Goal: Task Accomplishment & Management: Use online tool/utility

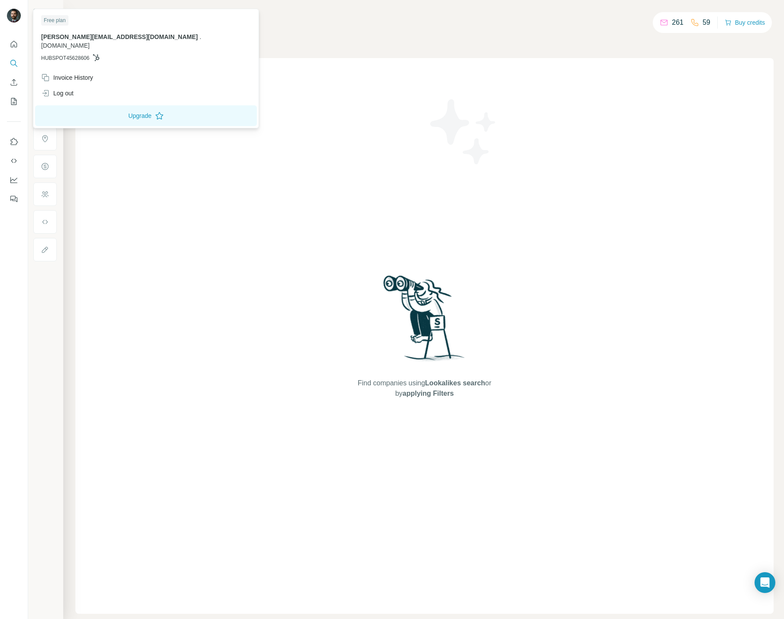
click at [14, 15] on img at bounding box center [14, 16] width 14 height 14
click at [289, 60] on div "Find companies using Lookalikes search or by applying Filters" at bounding box center [424, 335] width 698 height 555
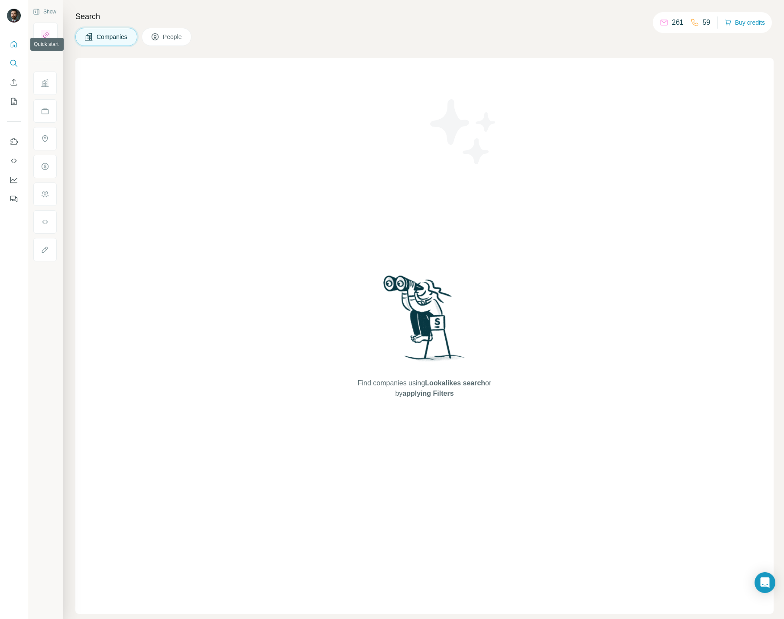
click at [14, 43] on icon "Quick start" at bounding box center [14, 44] width 9 height 9
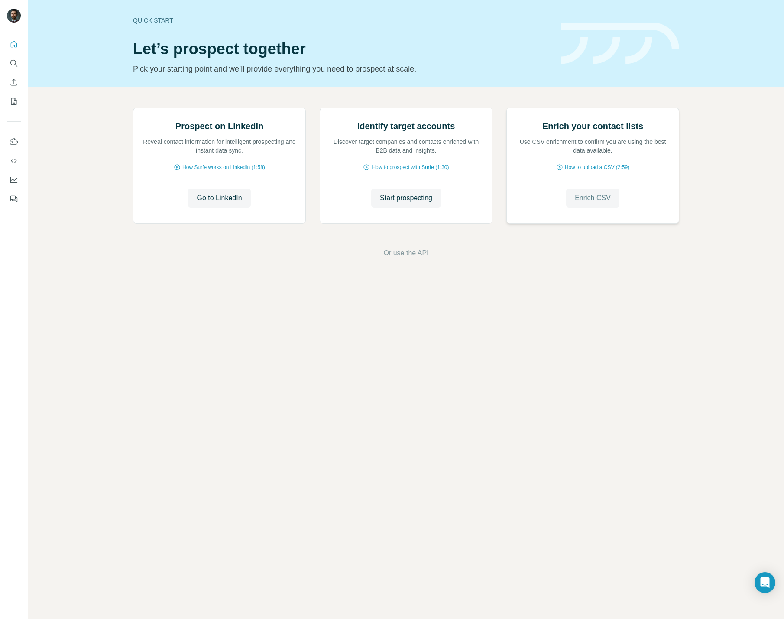
click at [590, 203] on span "Enrich CSV" at bounding box center [593, 198] width 36 height 10
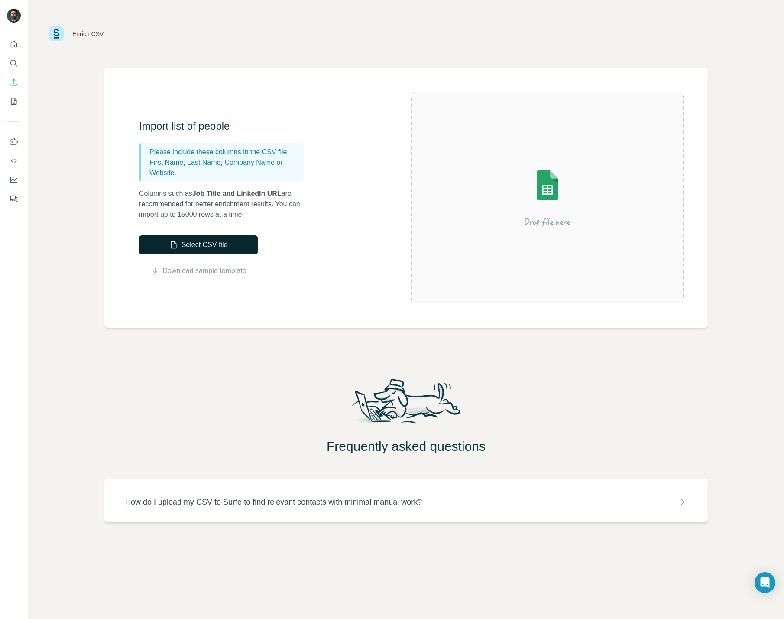
click at [196, 250] on button "Select CSV file" at bounding box center [198, 244] width 119 height 19
click at [217, 247] on button "Select CSV file" at bounding box center [198, 244] width 119 height 19
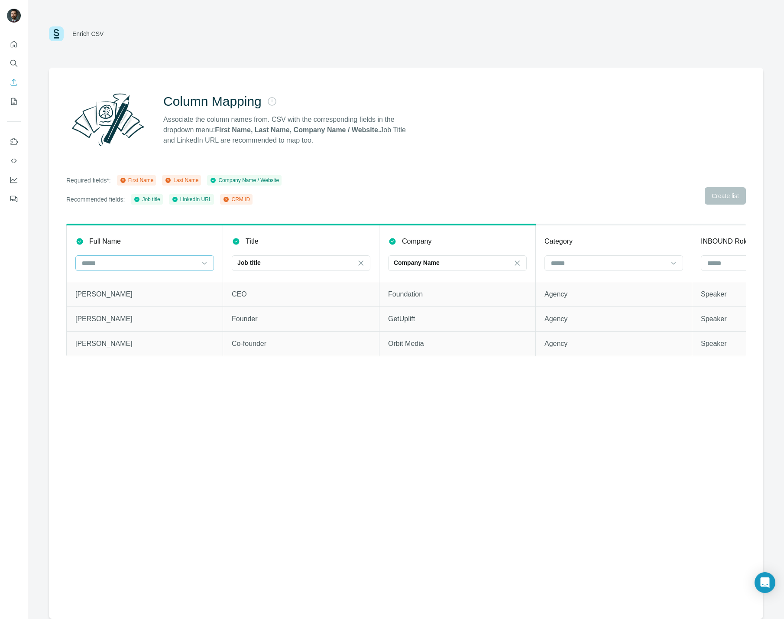
click at [160, 268] on div at bounding box center [139, 263] width 117 height 15
click at [146, 256] on div at bounding box center [139, 263] width 117 height 15
click at [151, 248] on th "Full Name" at bounding box center [145, 252] width 156 height 57
click at [140, 266] on input at bounding box center [139, 263] width 117 height 10
click at [146, 260] on input at bounding box center [139, 263] width 117 height 10
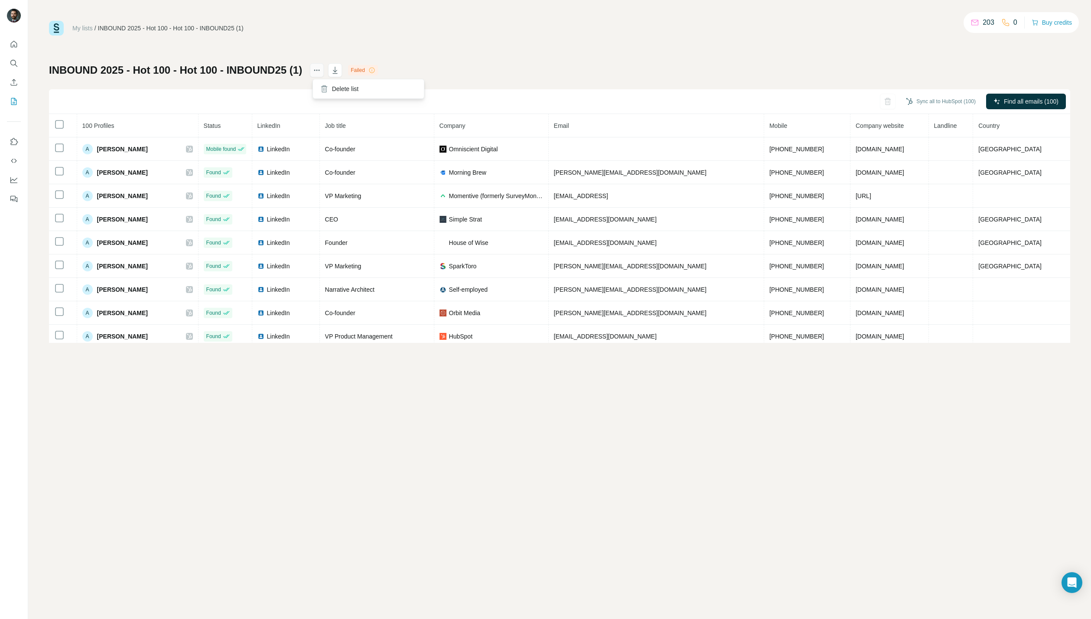
click at [318, 68] on icon "actions" at bounding box center [316, 70] width 9 height 9
click at [317, 71] on icon "actions" at bounding box center [316, 70] width 9 height 9
click at [482, 53] on div "My lists / INBOUND 2025 - Hot 100 - Hot 100 - INBOUND25 (1) 203 0 Buy credits I…" at bounding box center [559, 182] width 1021 height 322
